Goal: Transaction & Acquisition: Purchase product/service

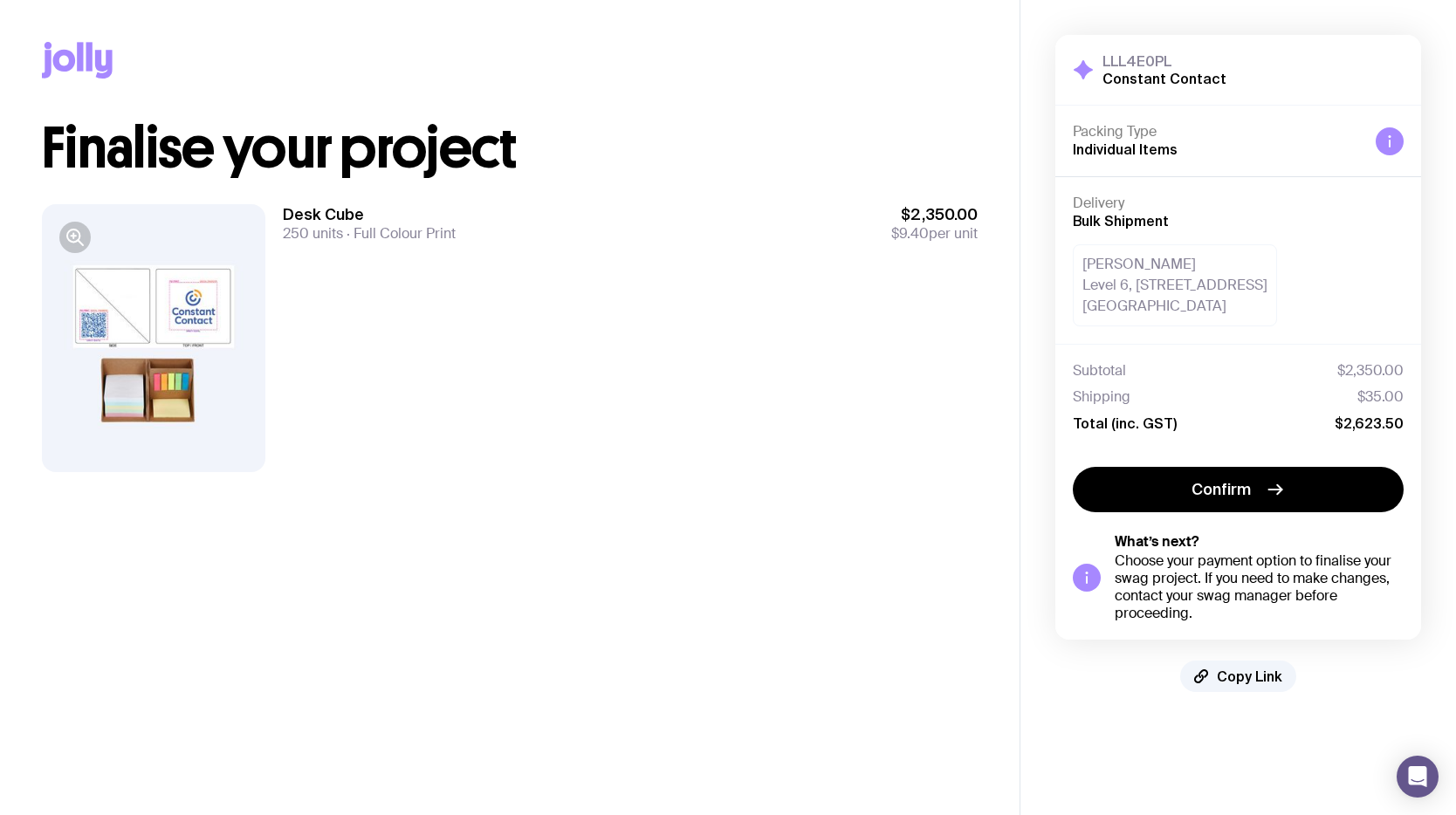
drag, startPoint x: 334, startPoint y: 540, endPoint x: 371, endPoint y: 540, distance: 37.0
click at [334, 540] on main "Copy Link Finalise your project Desk Cube 250 units Full Colour Print $2,350.00…" at bounding box center [510, 407] width 1019 height 815
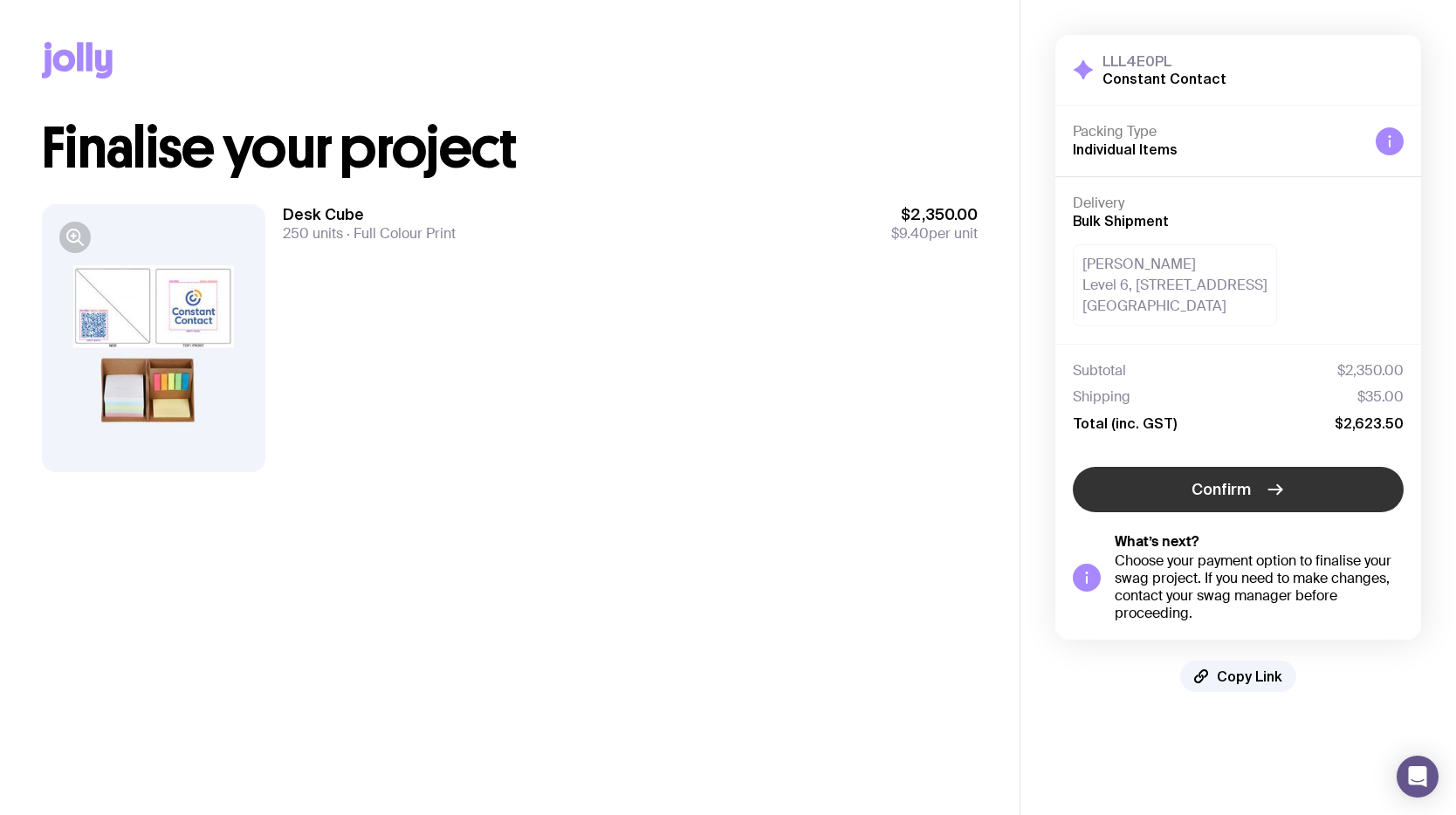
click at [1276, 488] on icon "button" at bounding box center [1275, 489] width 21 height 21
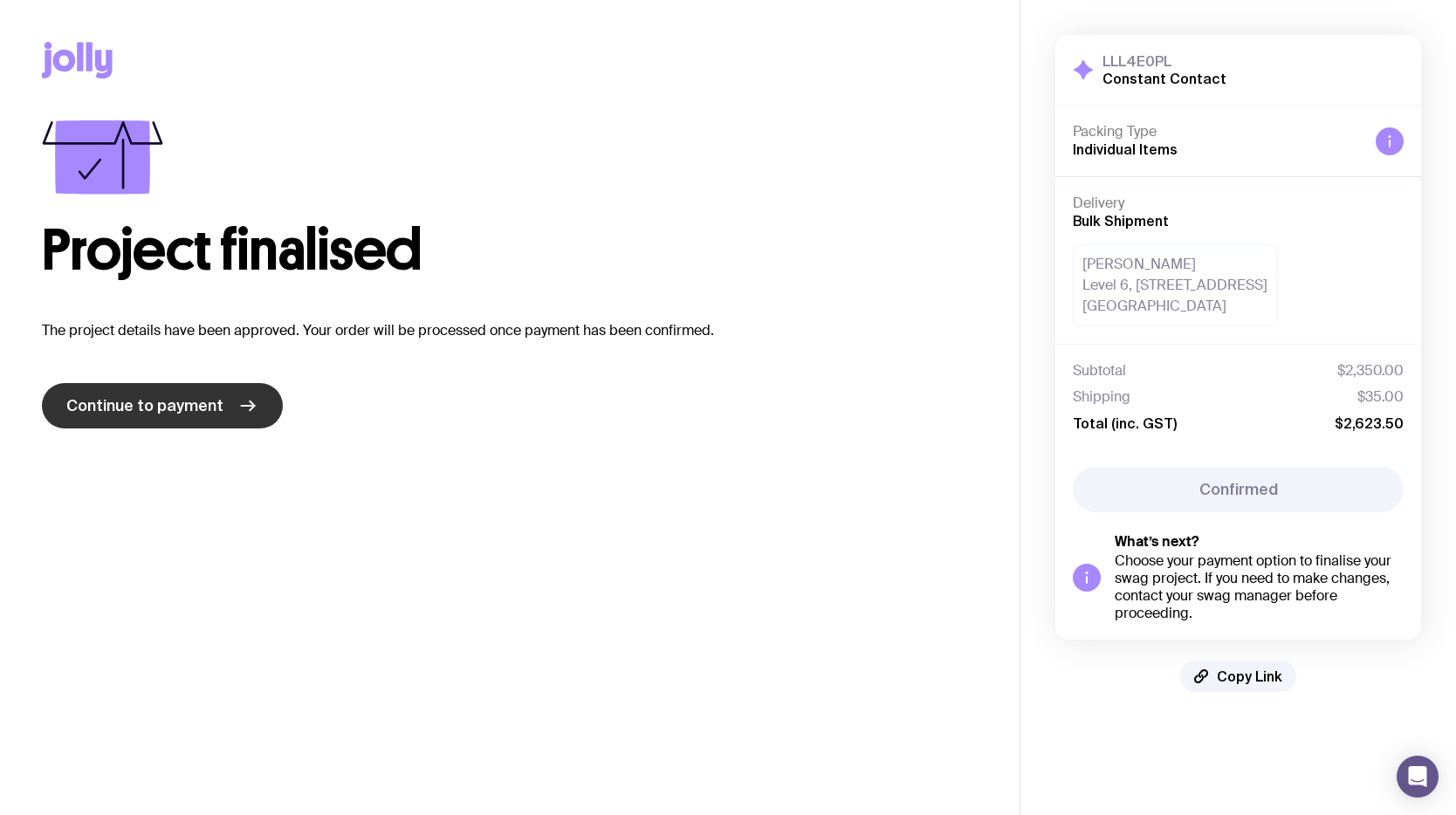
click at [213, 406] on span "Continue to payment" at bounding box center [144, 405] width 157 height 21
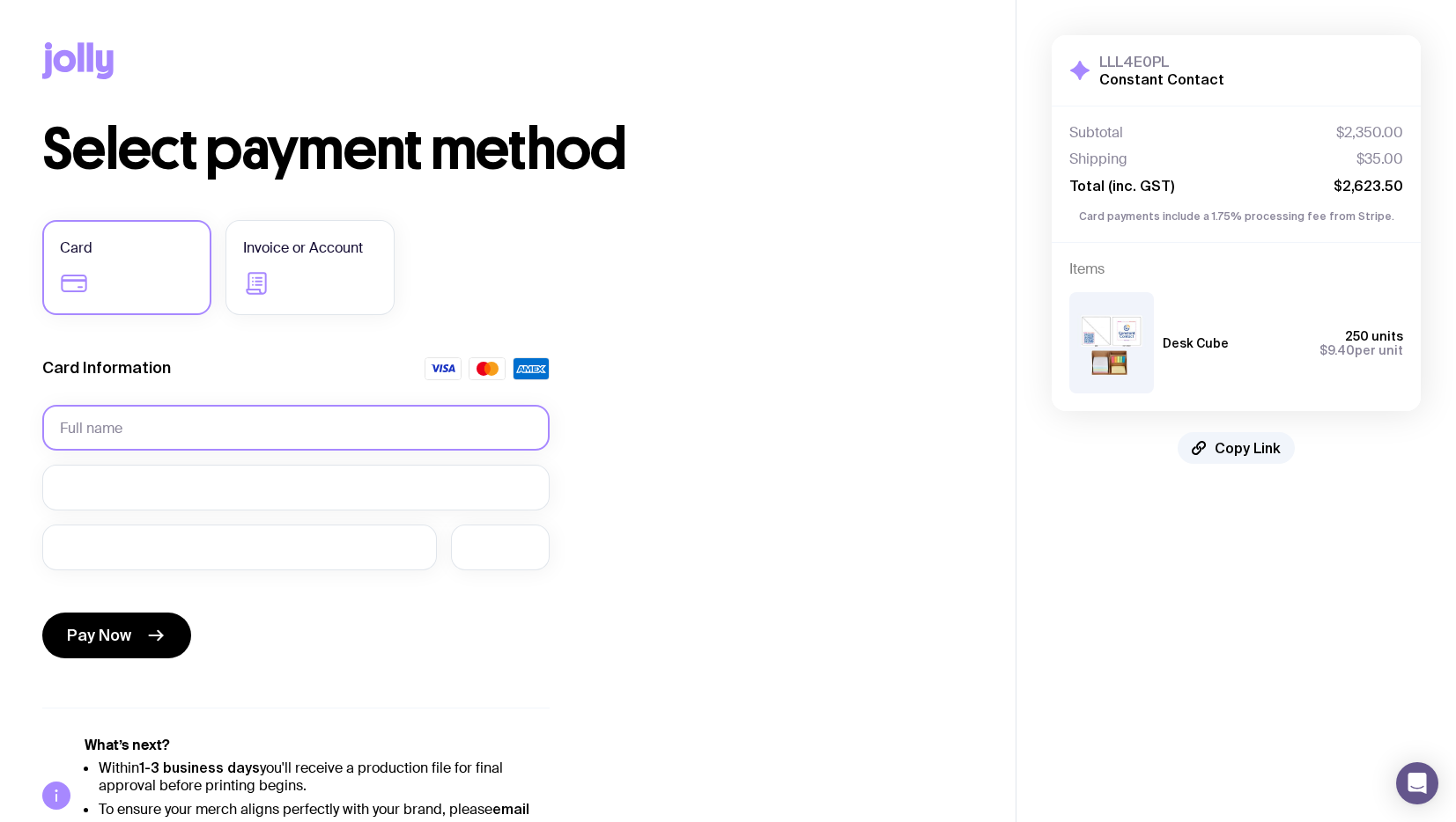
click at [119, 422] on input "text" at bounding box center [295, 428] width 507 height 46
click at [238, 448] on input "text" at bounding box center [295, 428] width 507 height 46
click at [237, 441] on input "text" at bounding box center [295, 428] width 507 height 46
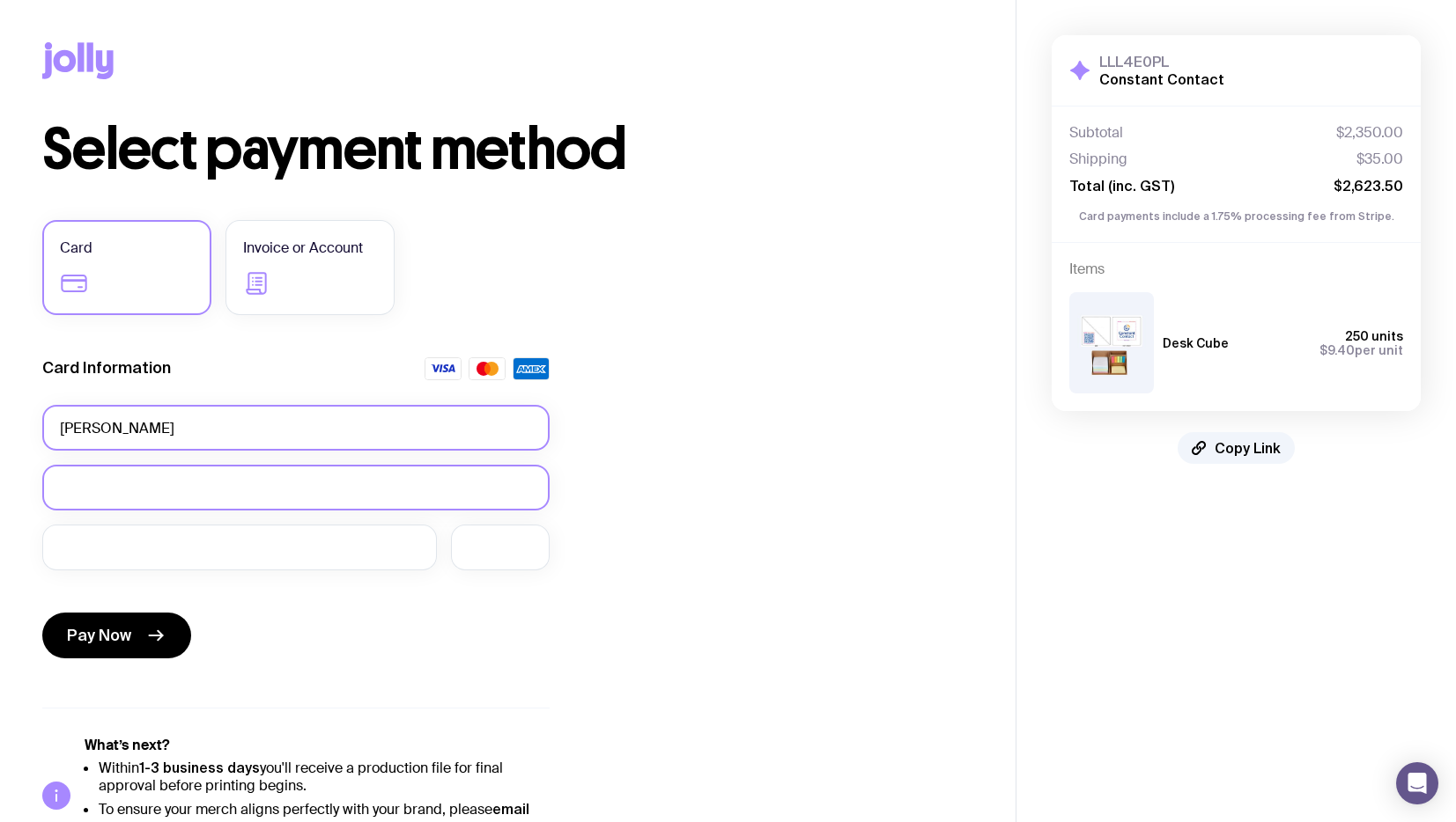
type input "[PERSON_NAME]"
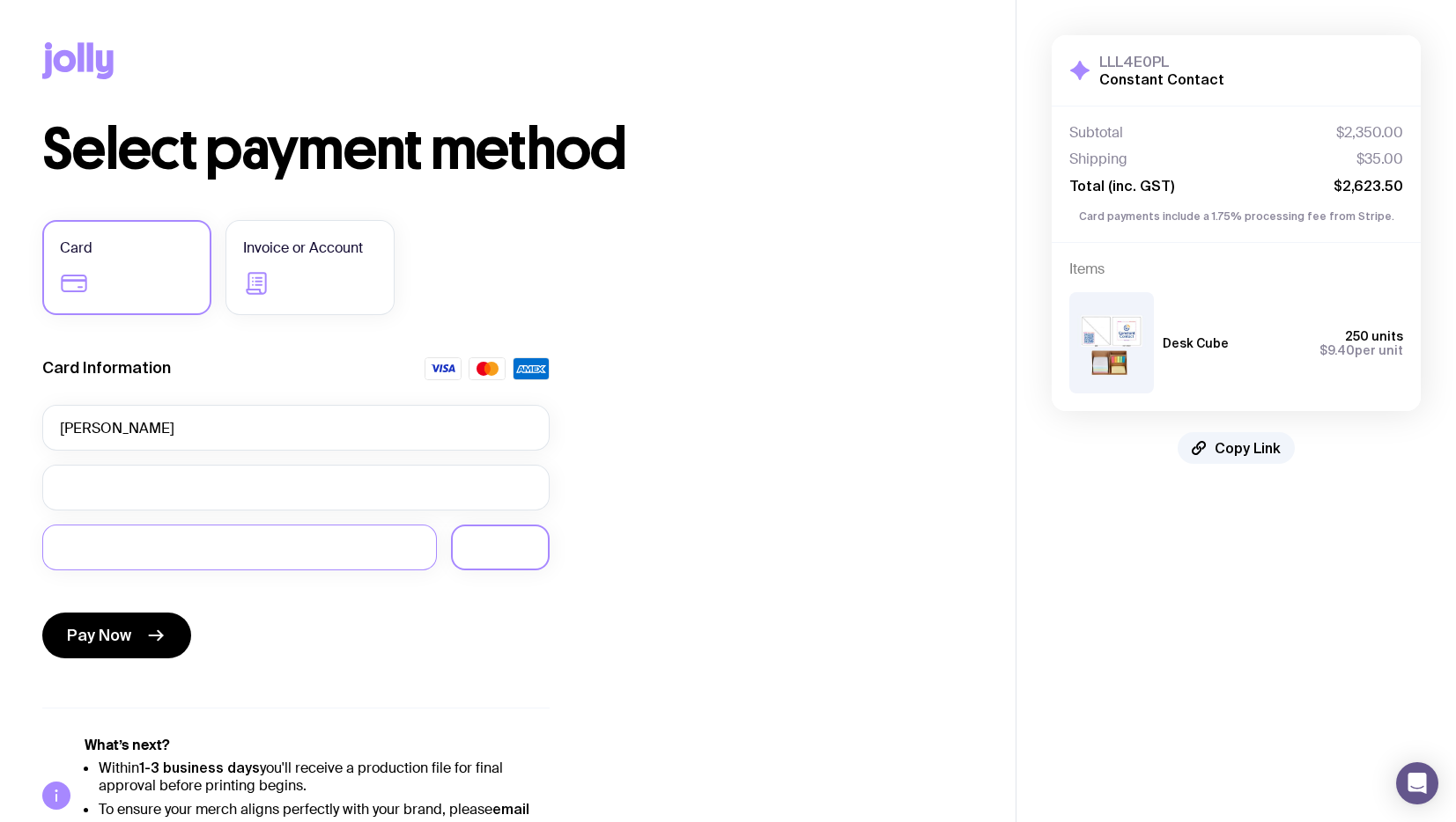
click at [483, 557] on div at bounding box center [499, 548] width 99 height 46
click at [140, 645] on button "Pay Now" at bounding box center [116, 636] width 148 height 46
